Goal: Complete application form

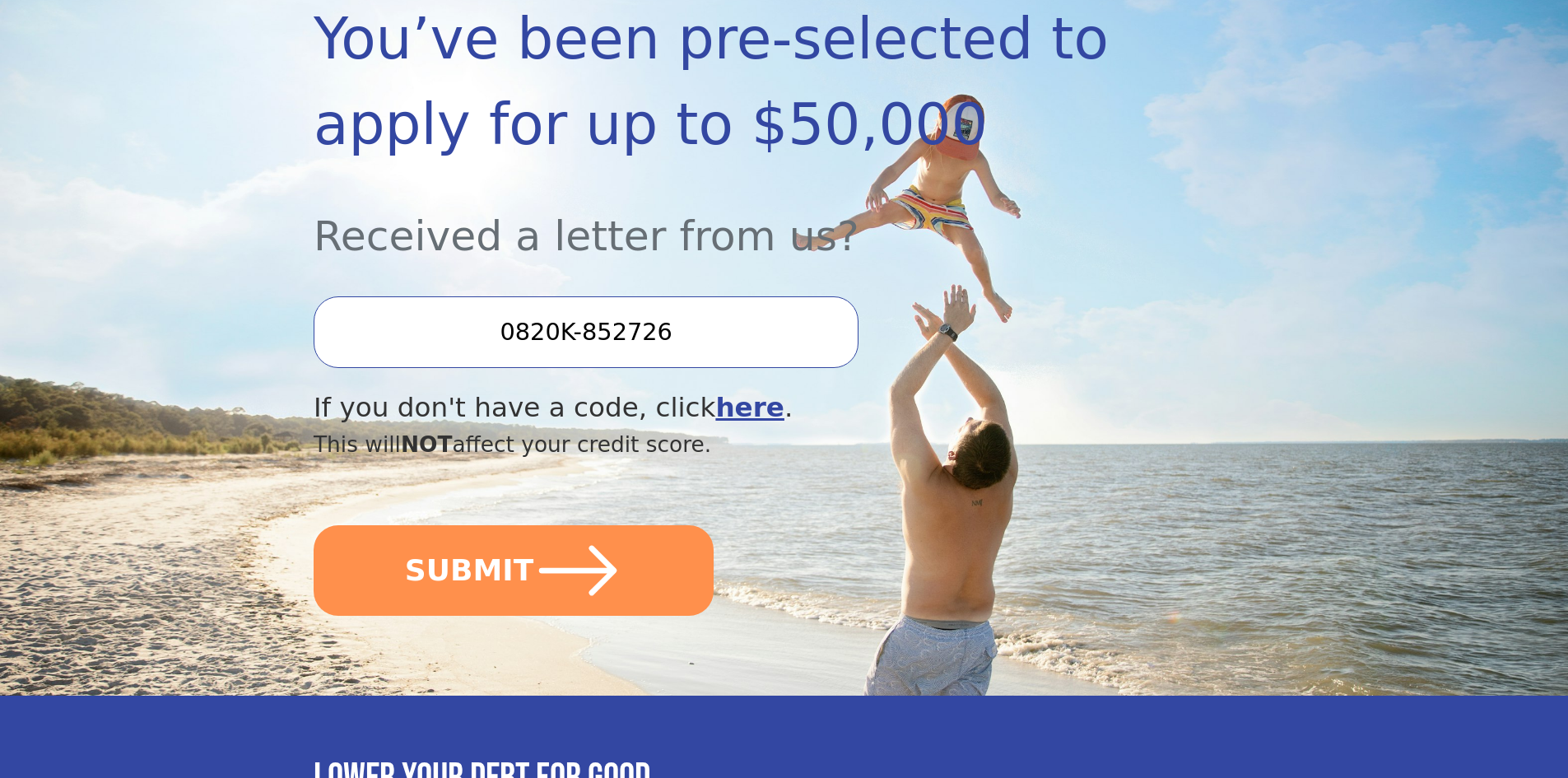
scroll to position [329, 0]
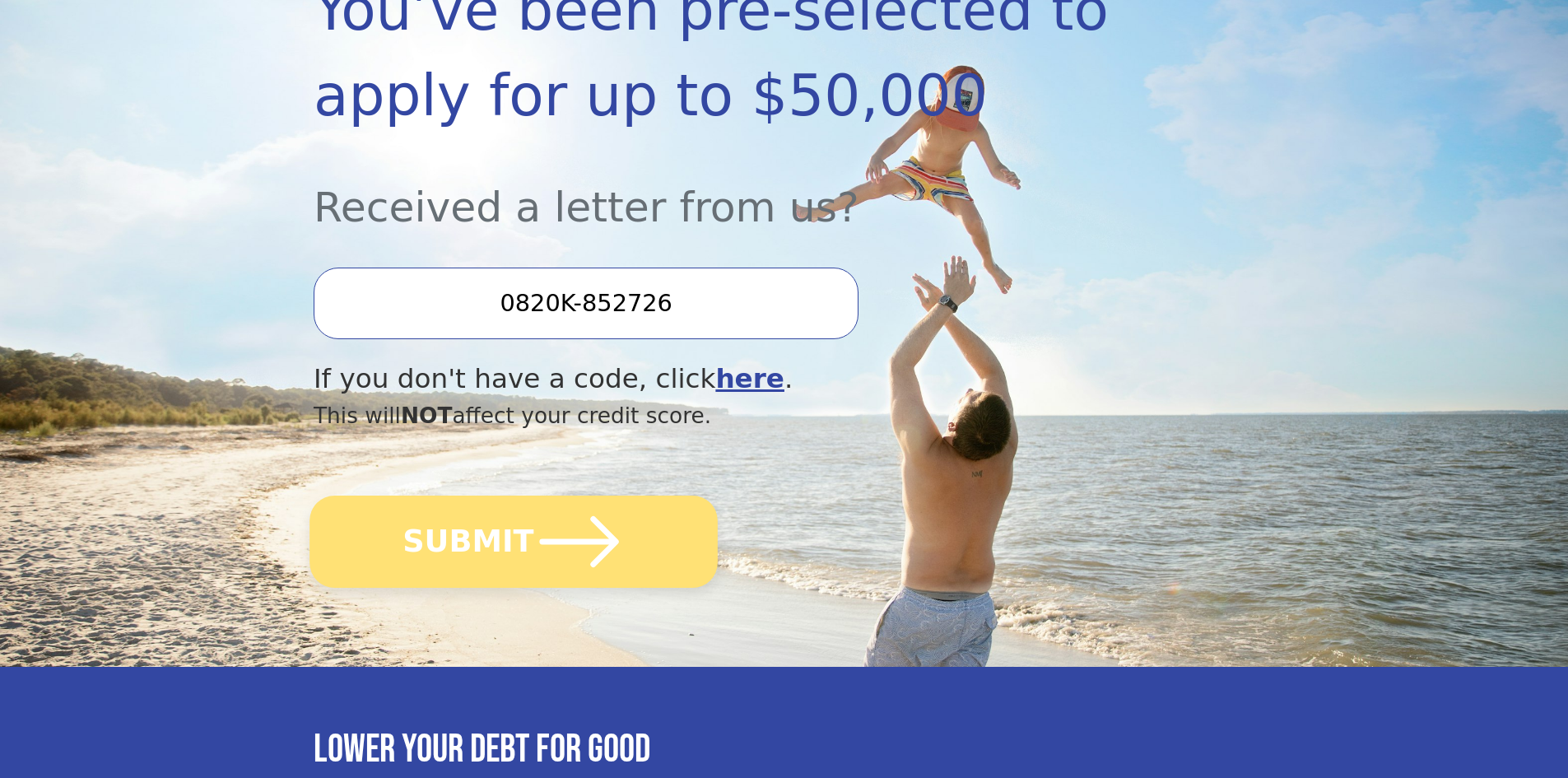
click at [482, 531] on button "SUBMIT" at bounding box center [513, 541] width 408 height 92
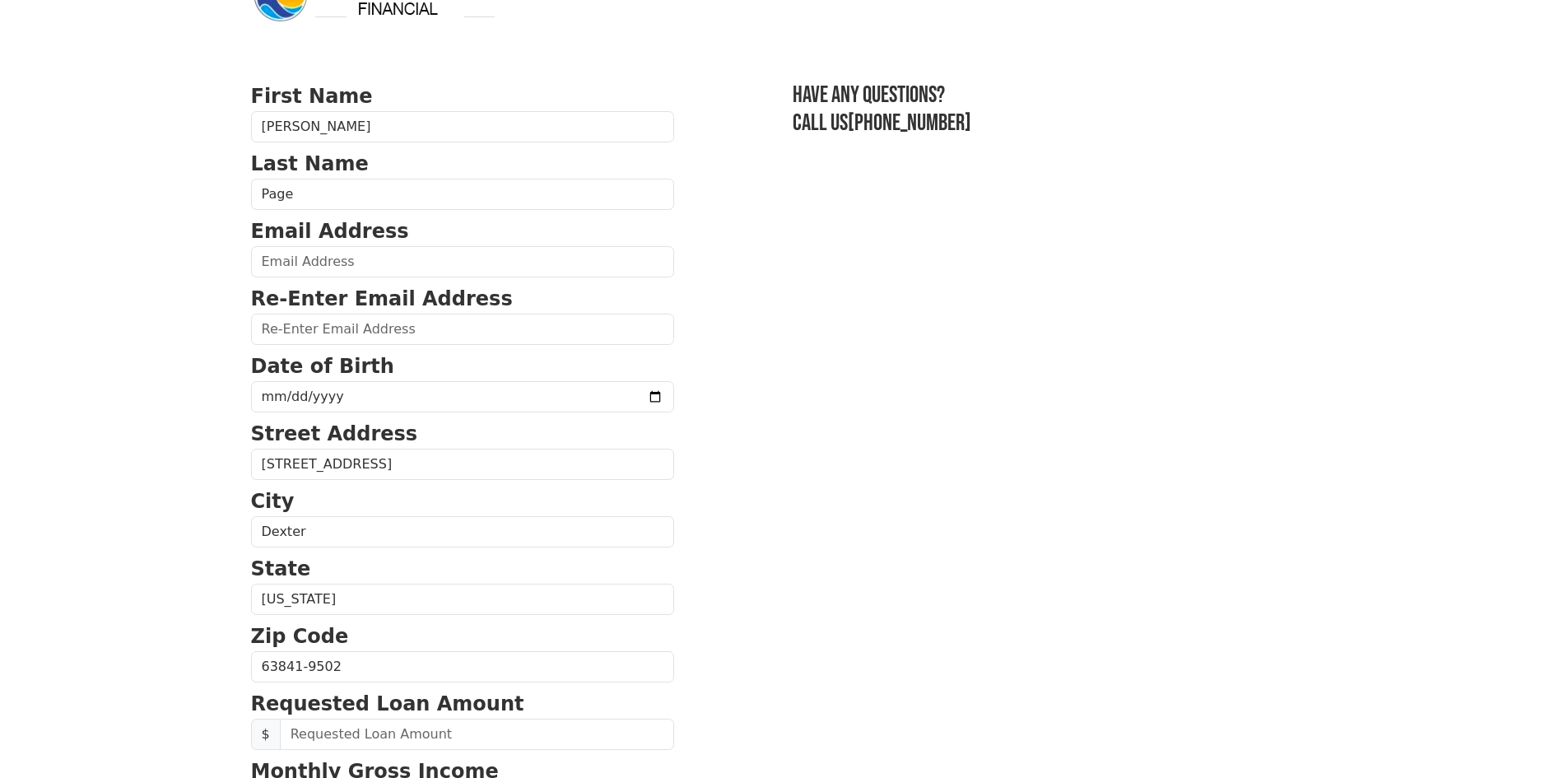
scroll to position [82, 0]
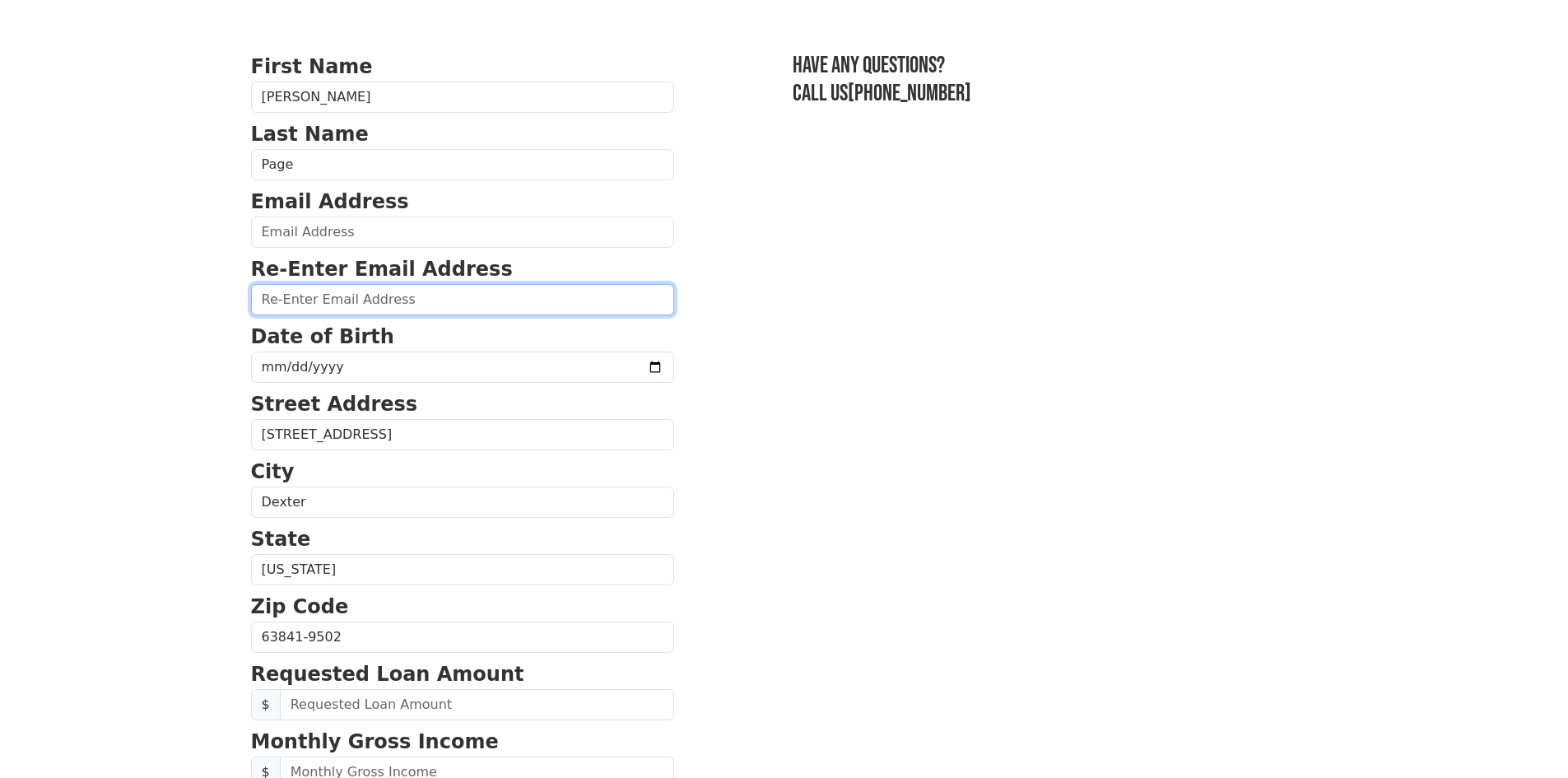
click at [296, 302] on input "email" at bounding box center [462, 299] width 423 height 31
type input "[EMAIL_ADDRESS][DOMAIN_NAME]"
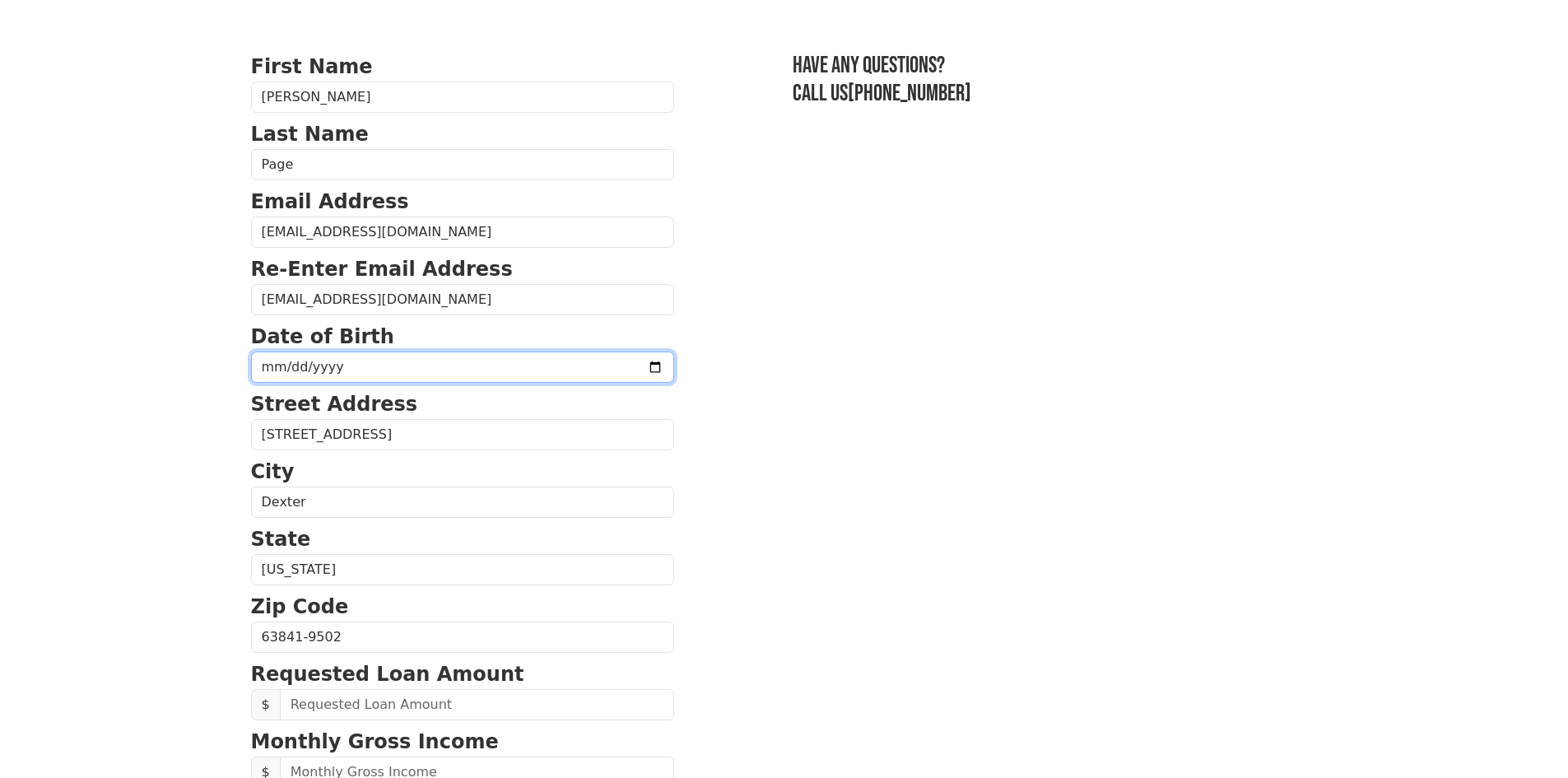
click at [319, 369] on input "date" at bounding box center [462, 367] width 423 height 31
click at [268, 360] on input "date" at bounding box center [462, 367] width 423 height 31
type input "[DATE]"
click at [221, 406] on body "First Name [PERSON_NAME] Last Name Page Email Address [EMAIL_ADDRESS][DOMAIN_NA…" at bounding box center [784, 306] width 1568 height 778
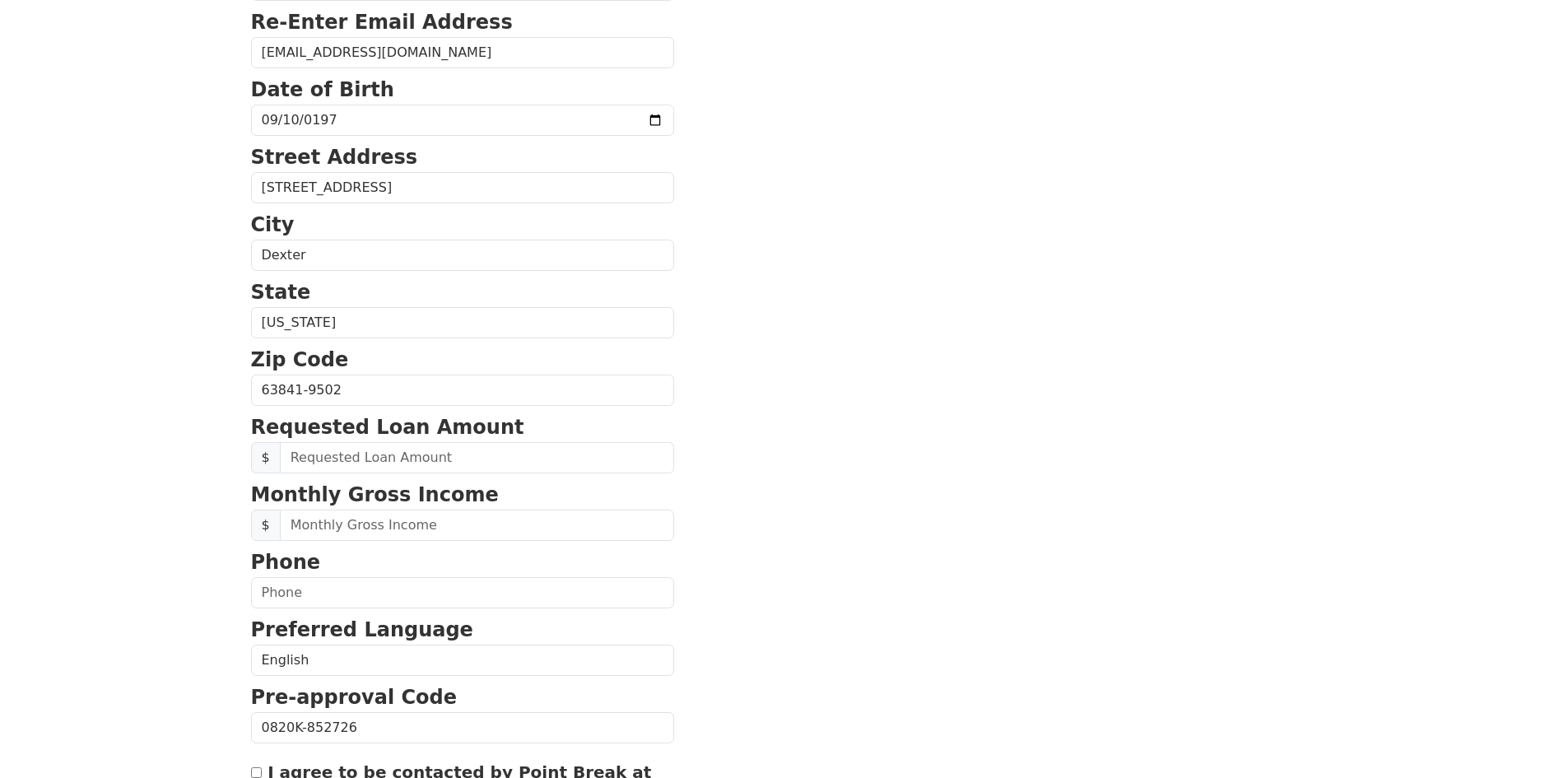
scroll to position [411, 0]
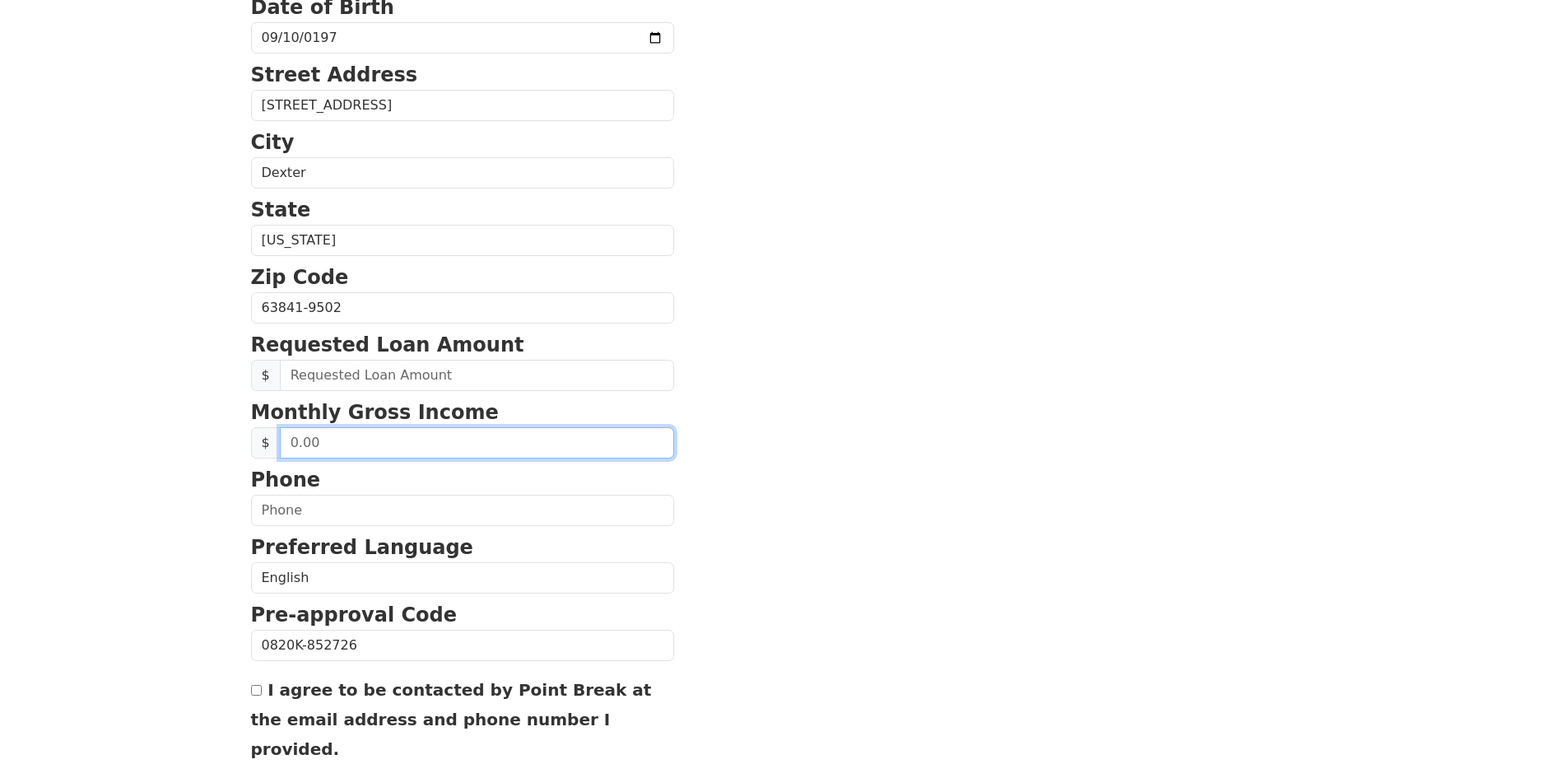
click at [381, 447] on input "text" at bounding box center [477, 442] width 394 height 31
type input "63,000.00"
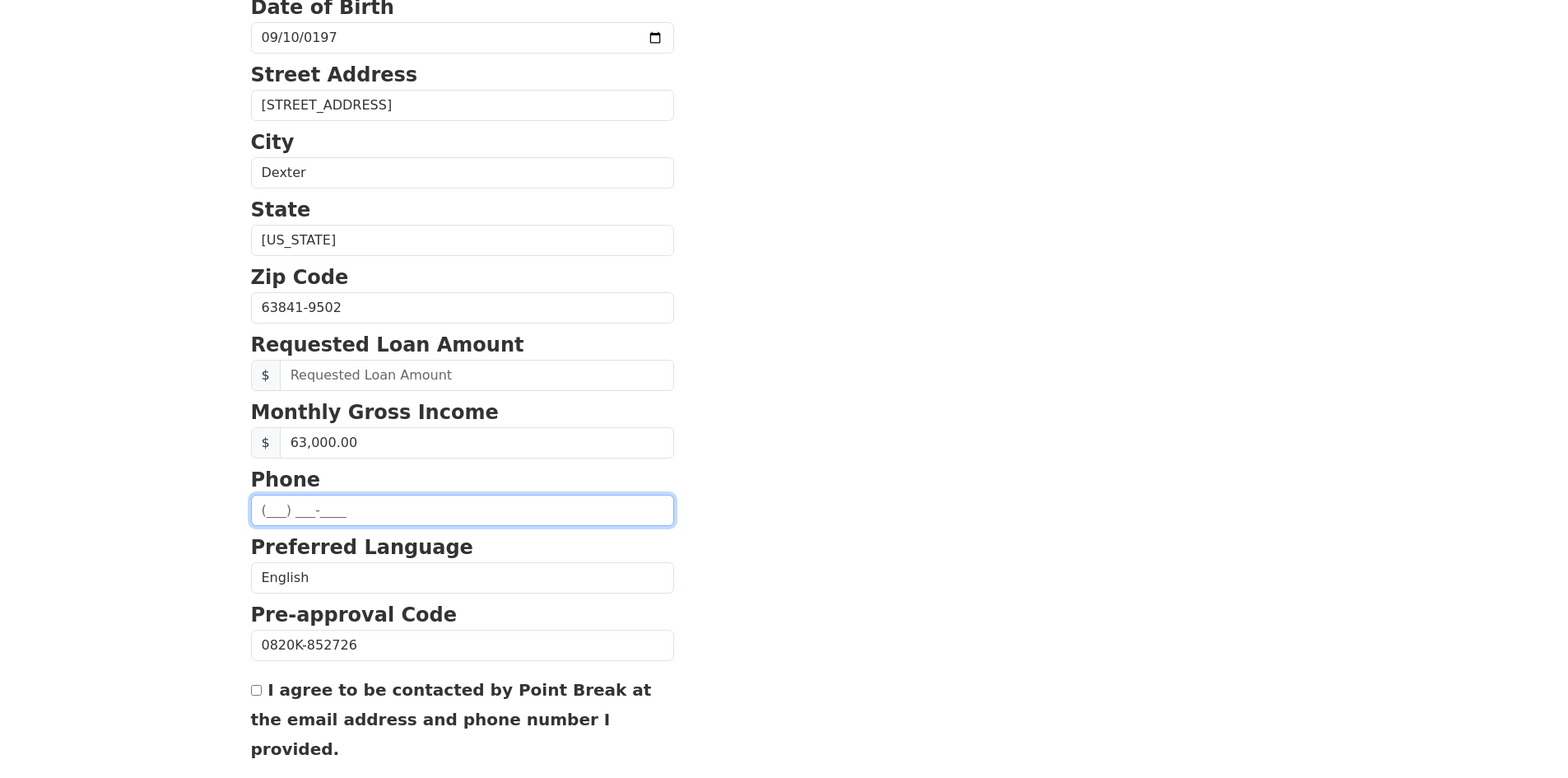
click at [322, 514] on input "text" at bounding box center [462, 510] width 423 height 31
type input "[PHONE_NUMBER]"
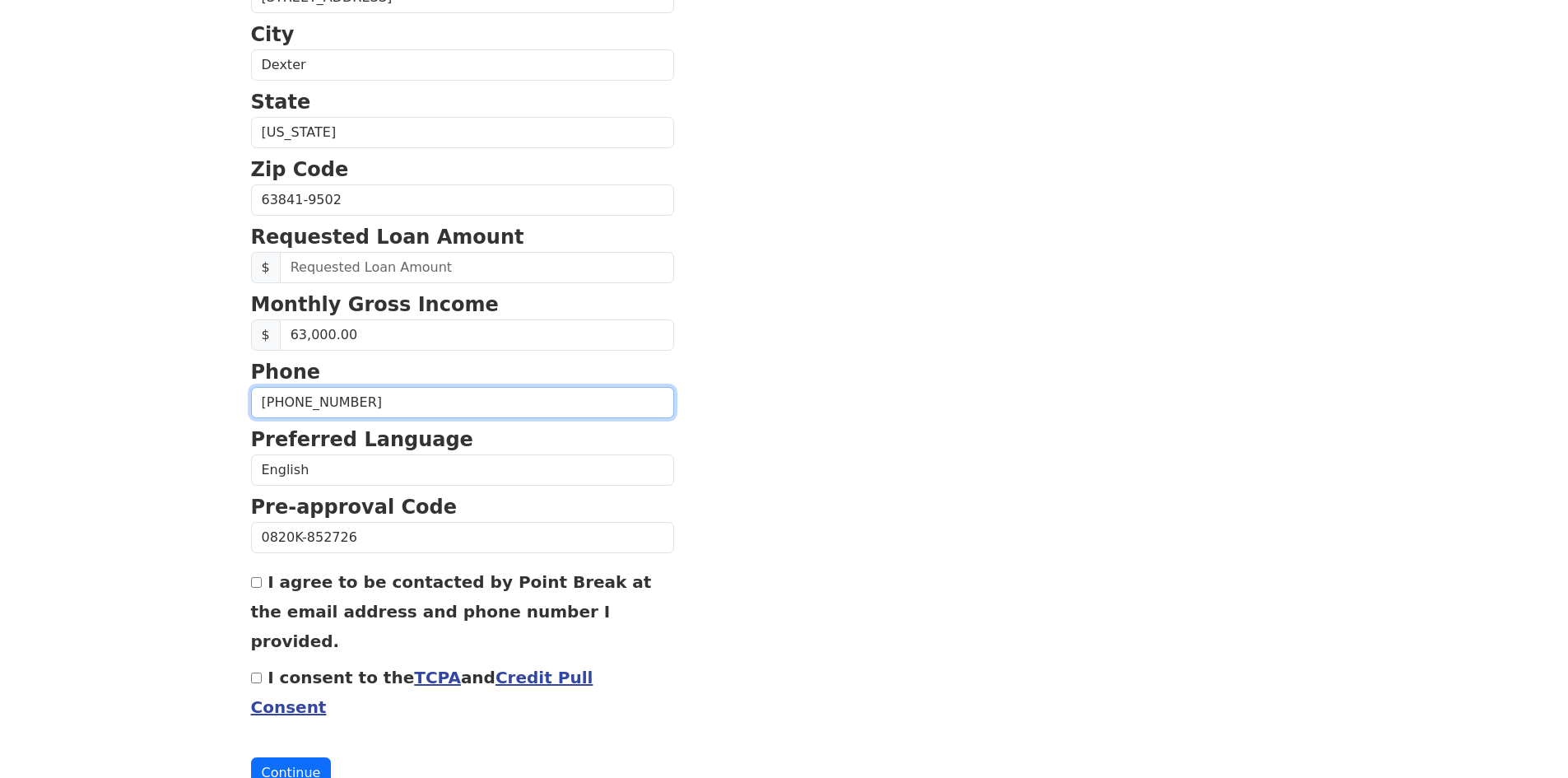
scroll to position [532, 0]
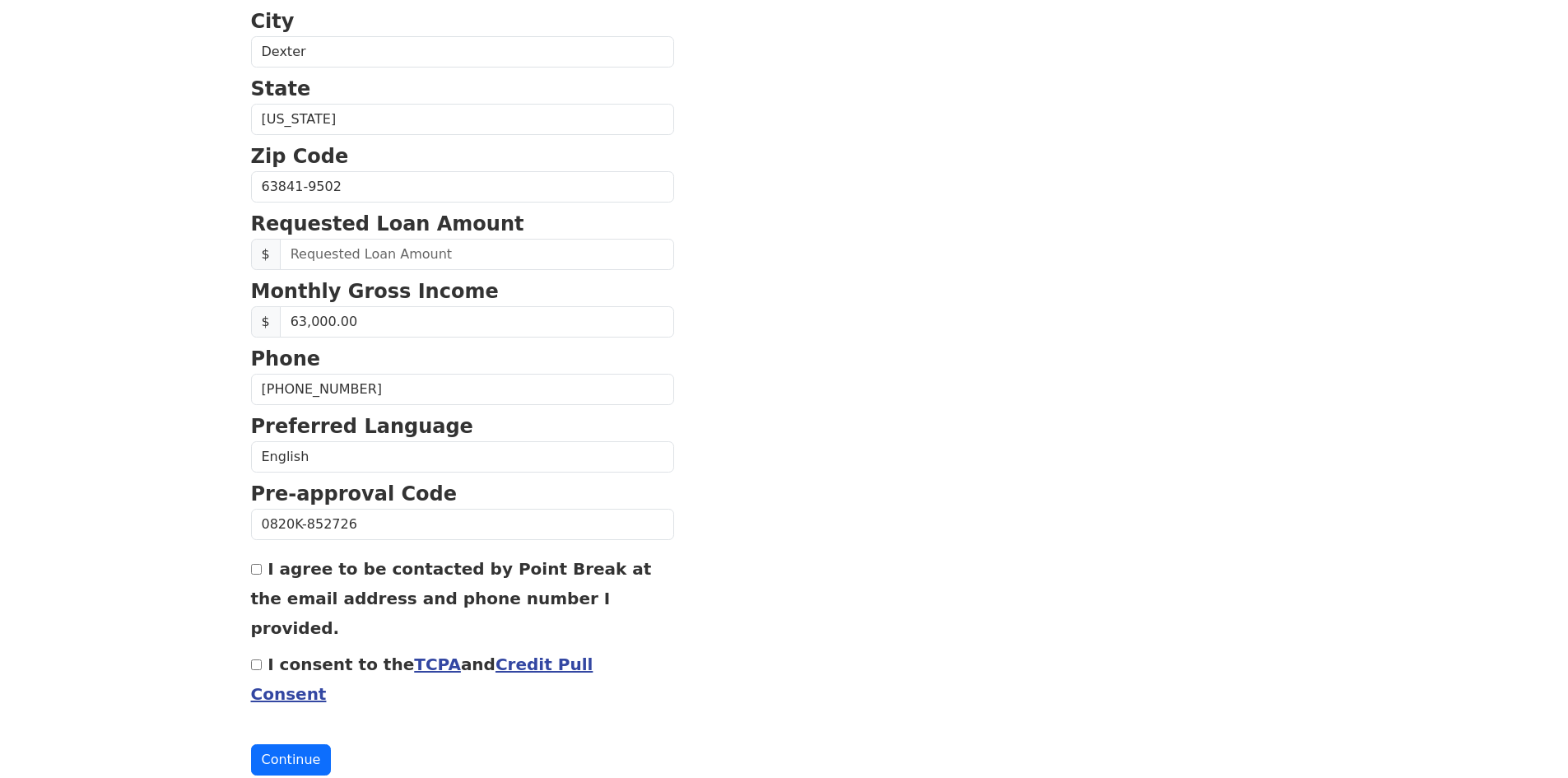
click at [256, 571] on input "I agree to be contacted by Point Break at the email address and phone number I …" at bounding box center [255, 569] width 11 height 11
checkbox input "true"
click at [253, 660] on input "I consent to the TCPA and Credit Pull Consent" at bounding box center [255, 664] width 11 height 11
checkbox input "true"
click at [281, 744] on button "Continue" at bounding box center [291, 759] width 80 height 31
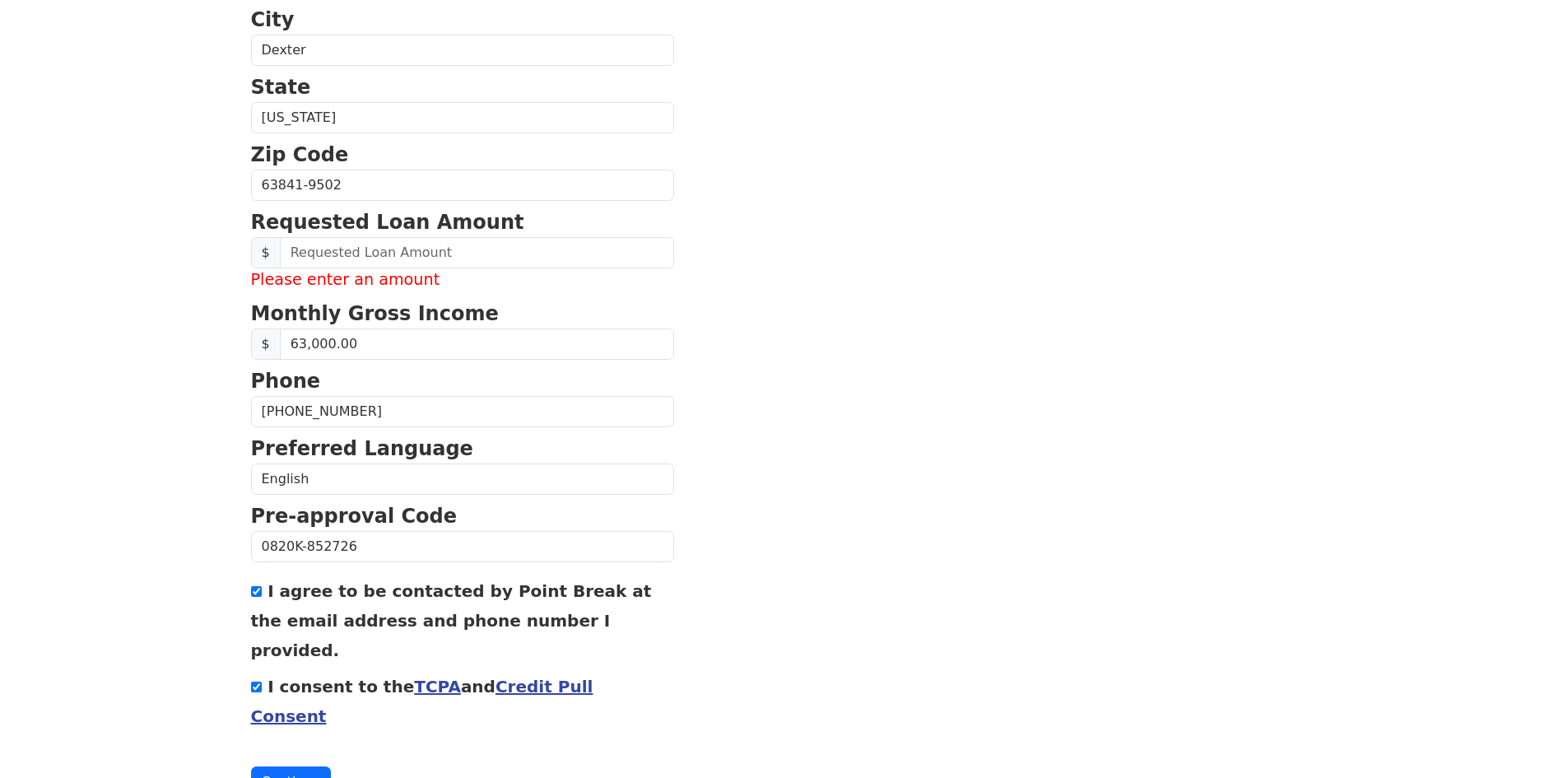
scroll to position [556, 0]
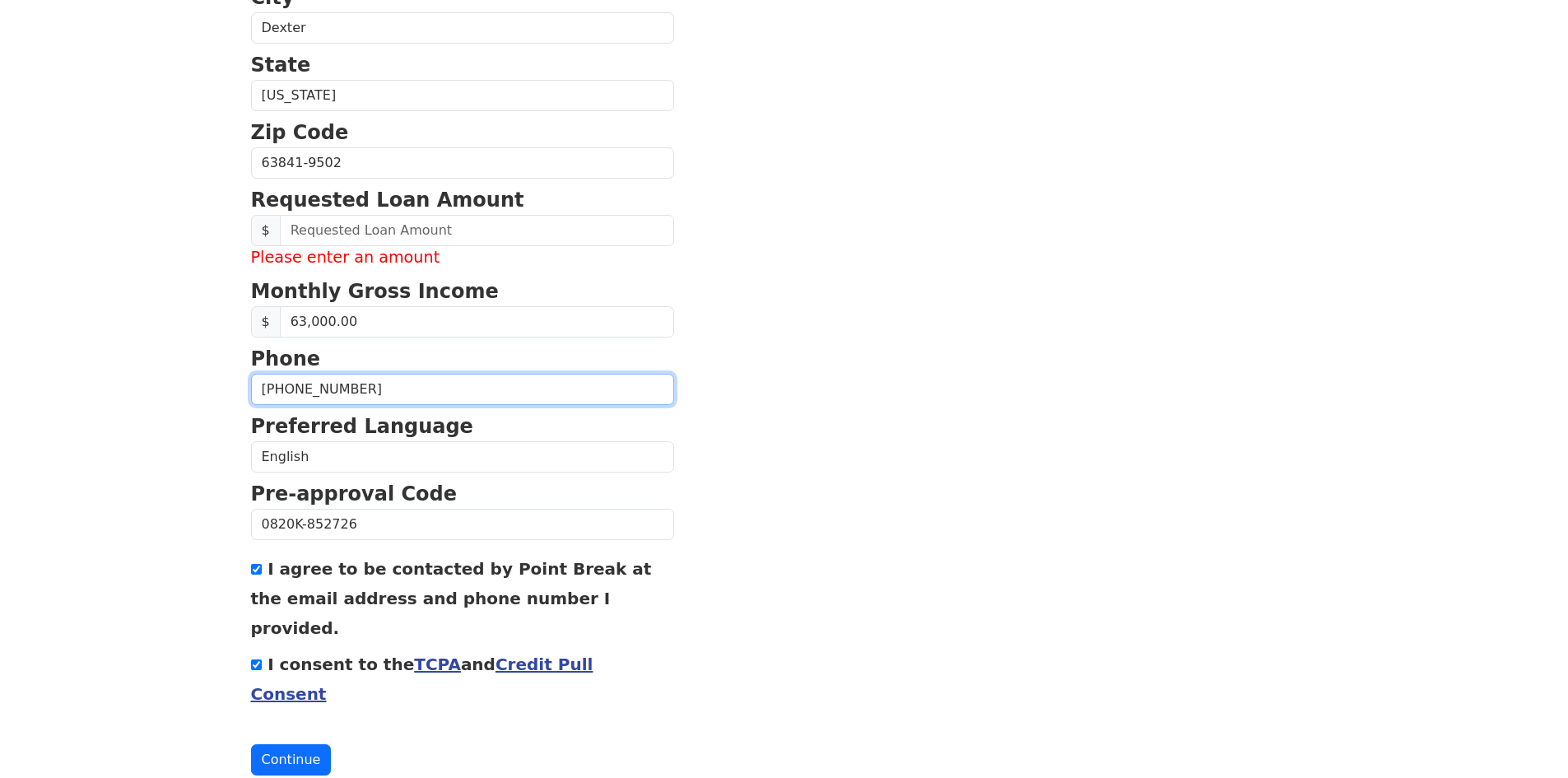
click at [355, 390] on input "[PHONE_NUMBER]" at bounding box center [462, 389] width 423 height 31
type input "[PHONE_NUMBER]"
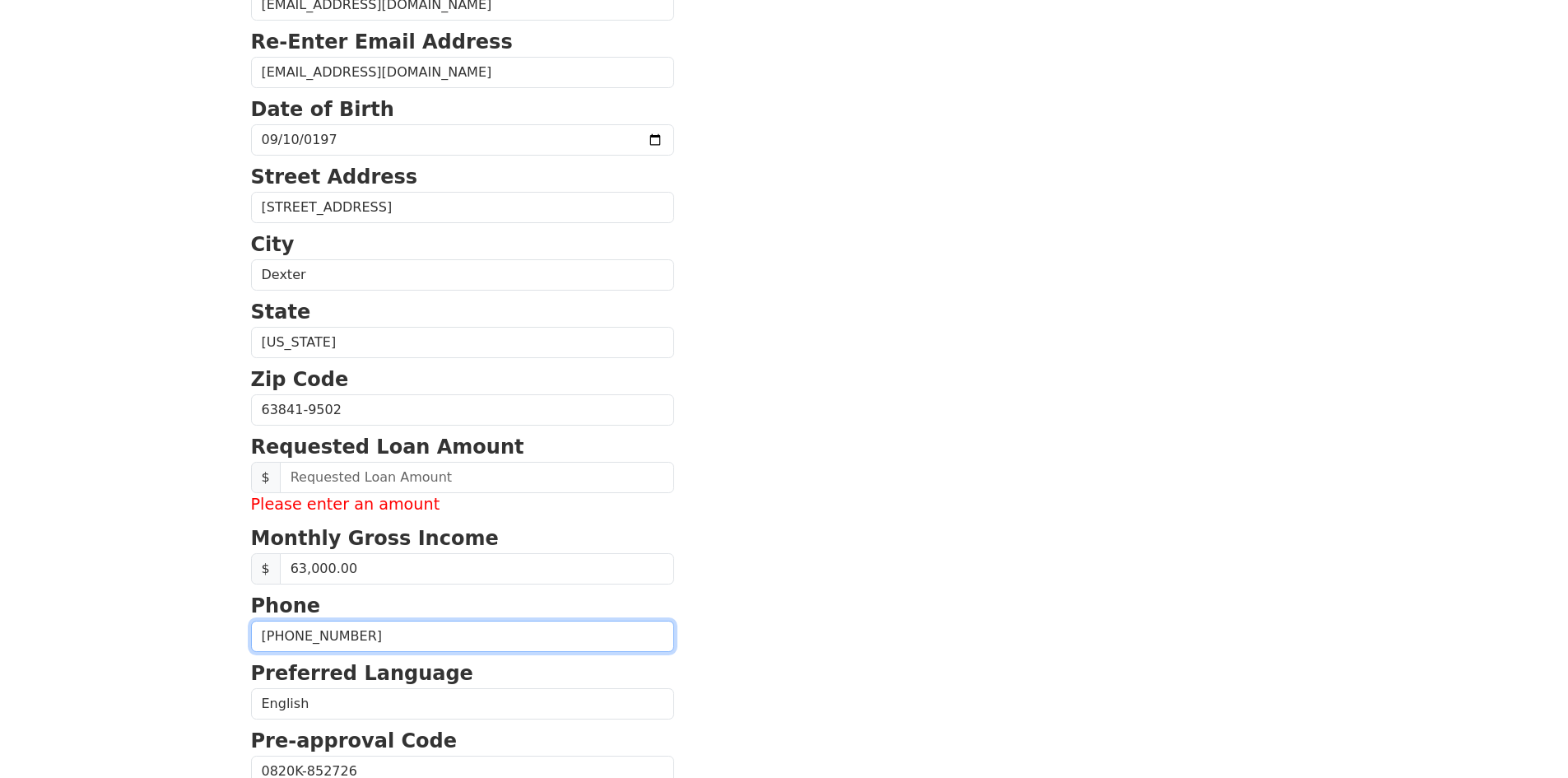
scroll to position [227, 0]
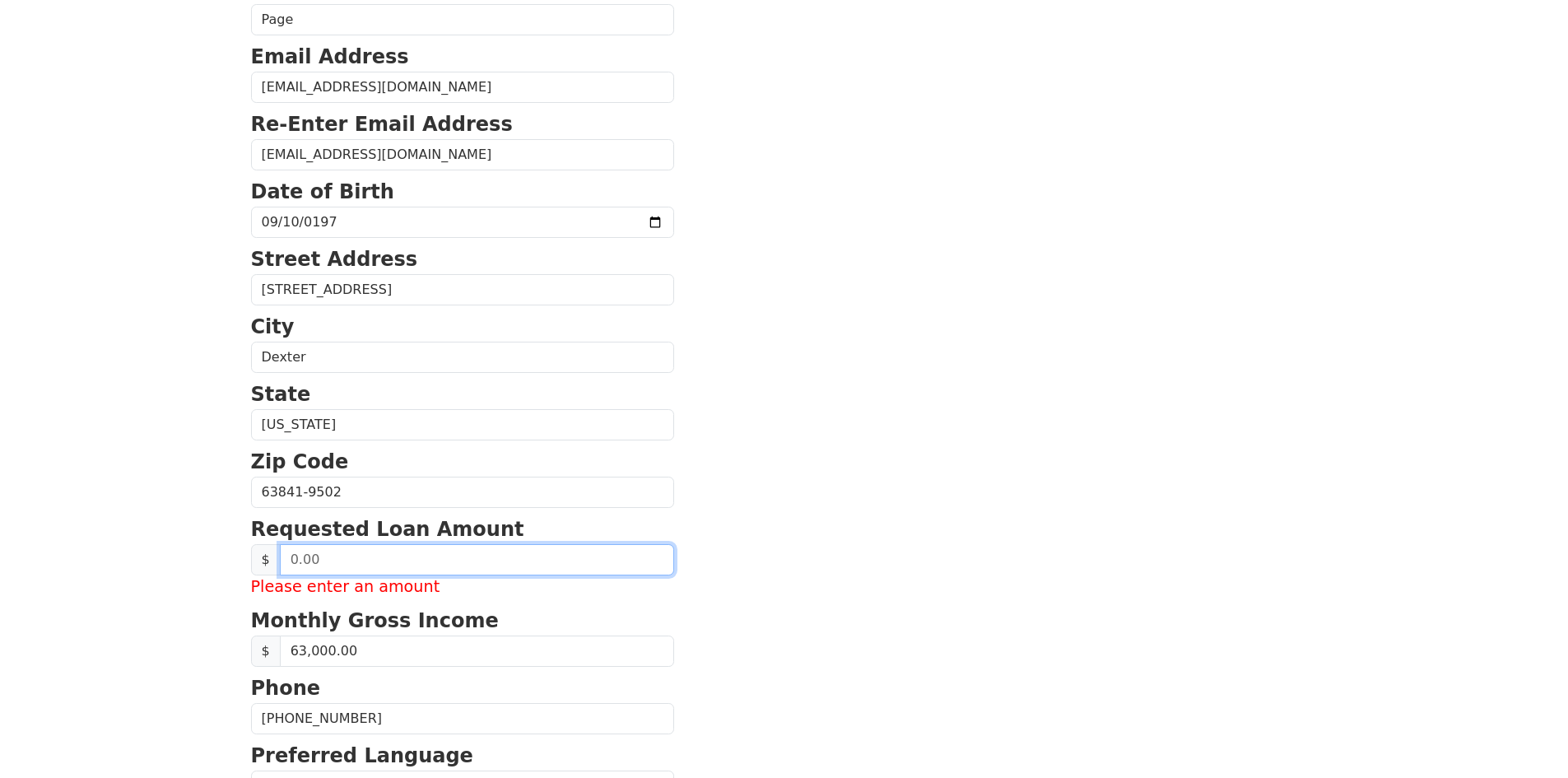
click at [339, 548] on input "text" at bounding box center [477, 560] width 394 height 31
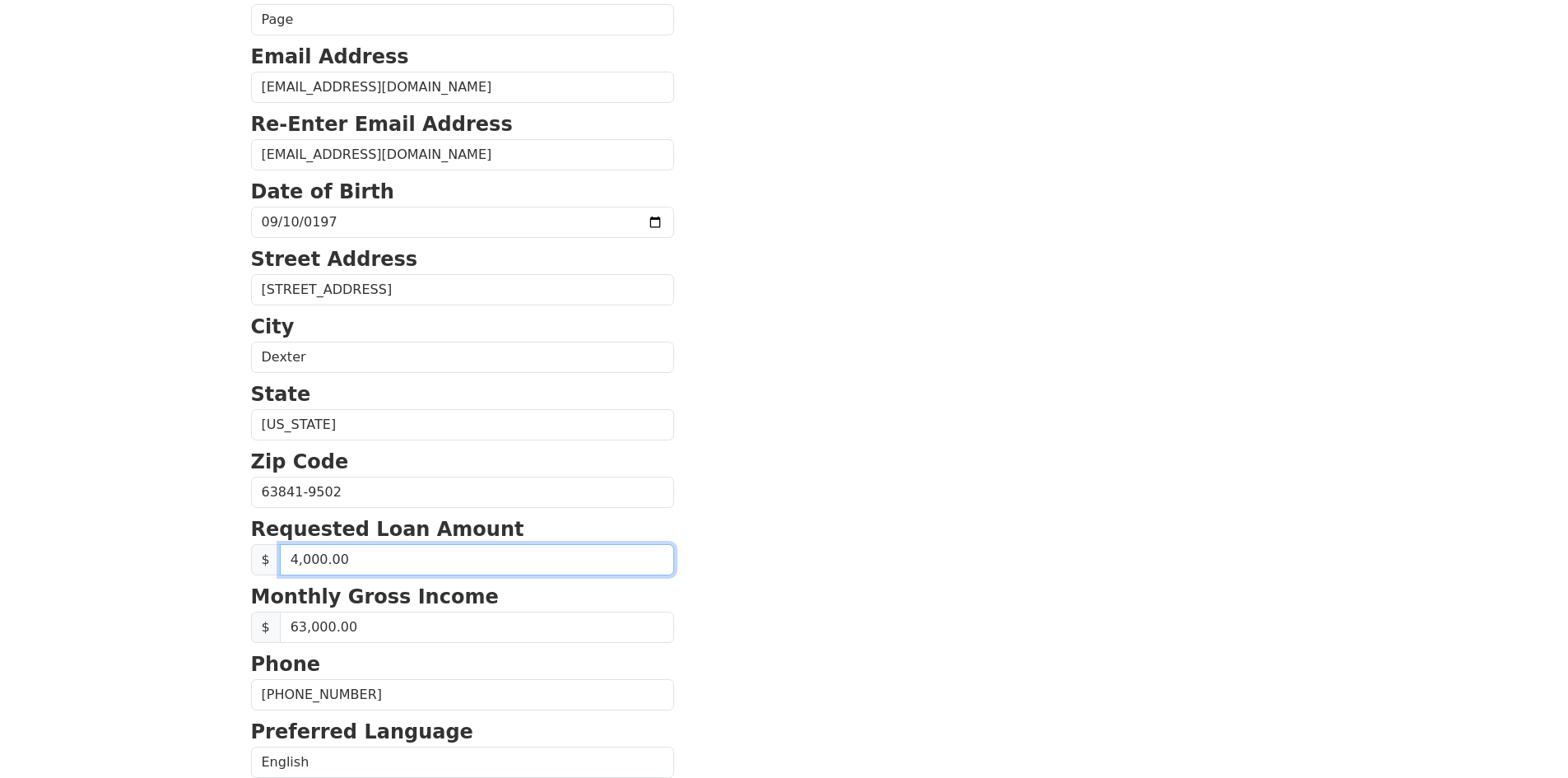
type input "40,000.00"
click at [179, 527] on body "First Name [PERSON_NAME] Last Name Page Email Address [EMAIL_ADDRESS][DOMAIN_NA…" at bounding box center [784, 161] width 1568 height 778
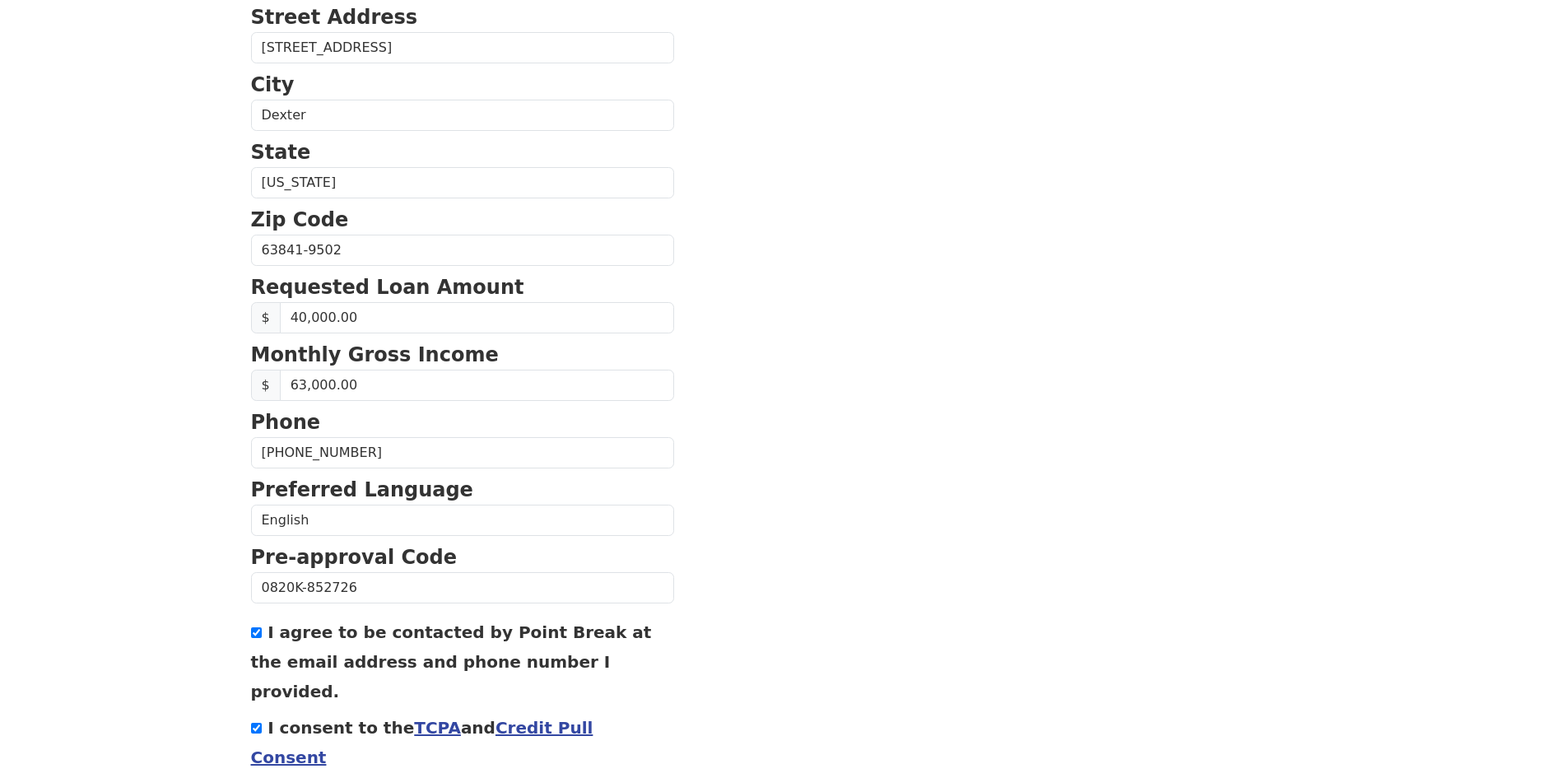
scroll to position [532, 0]
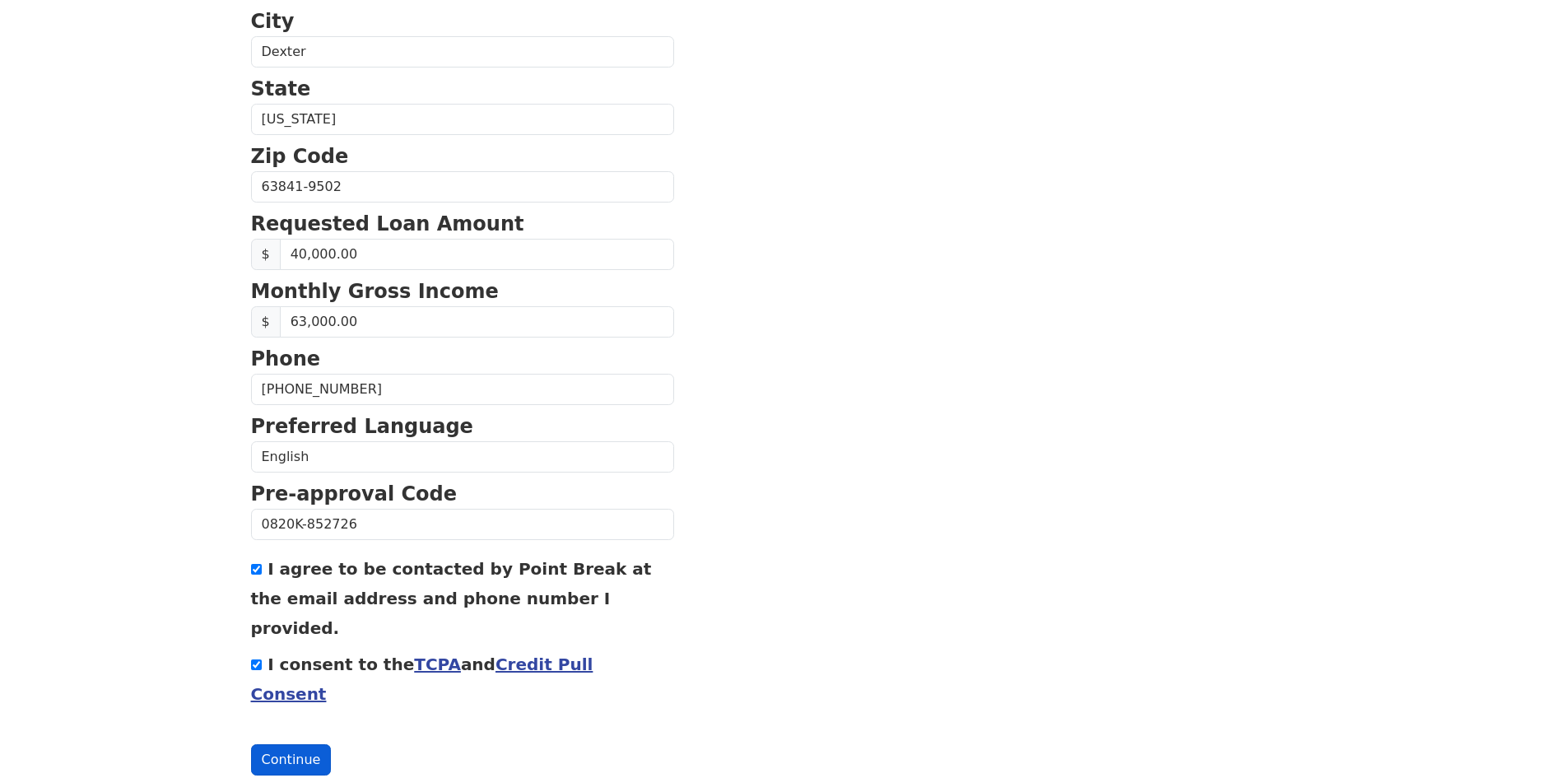
click at [275, 744] on button "Continue" at bounding box center [291, 759] width 80 height 31
